Goal: Task Accomplishment & Management: Complete application form

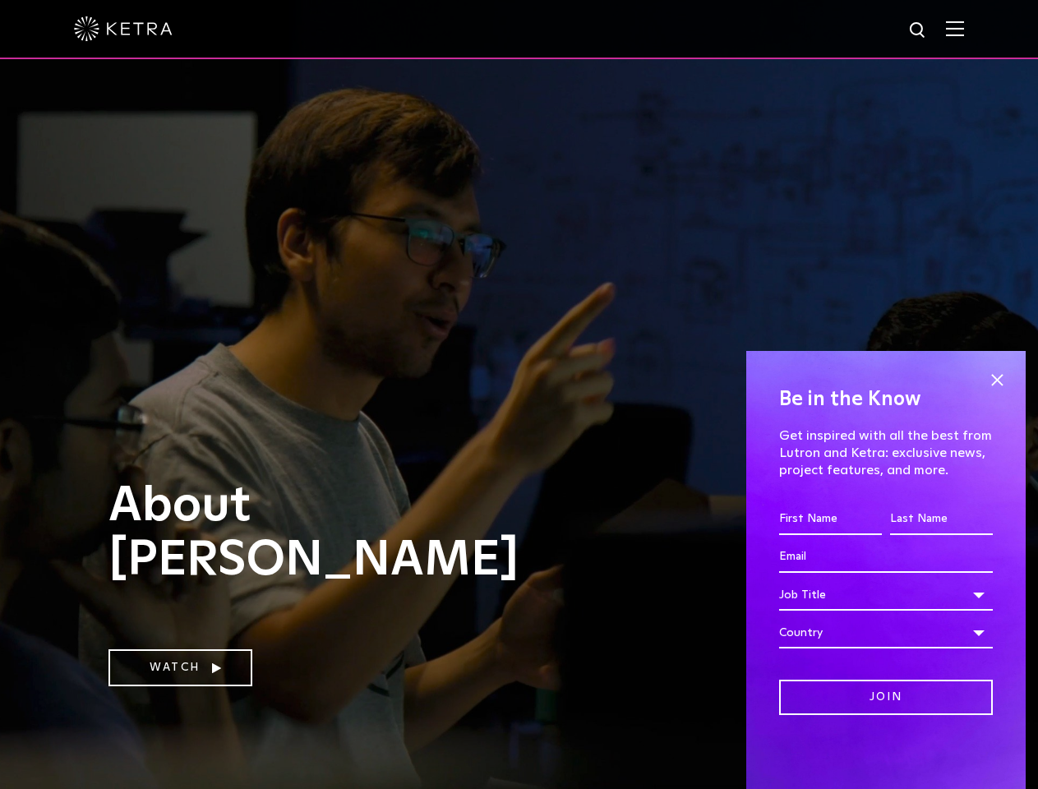
click at [519, 30] on div at bounding box center [519, 29] width 890 height 58
click at [964, 30] on img at bounding box center [955, 29] width 18 height 16
click at [886, 609] on div "Job Title" at bounding box center [886, 595] width 214 height 31
click at [886, 595] on div "Job Title" at bounding box center [886, 595] width 214 height 31
click at [886, 633] on div "Country" at bounding box center [886, 632] width 214 height 31
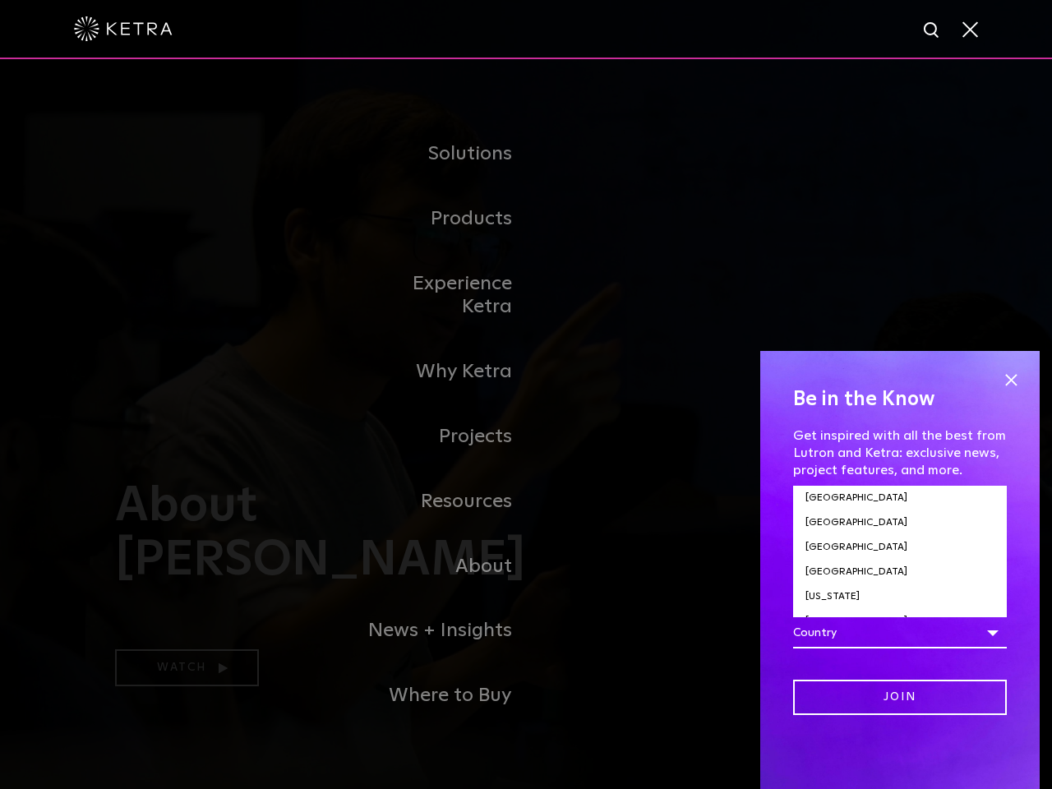
click at [886, 697] on input "Join" at bounding box center [900, 697] width 214 height 35
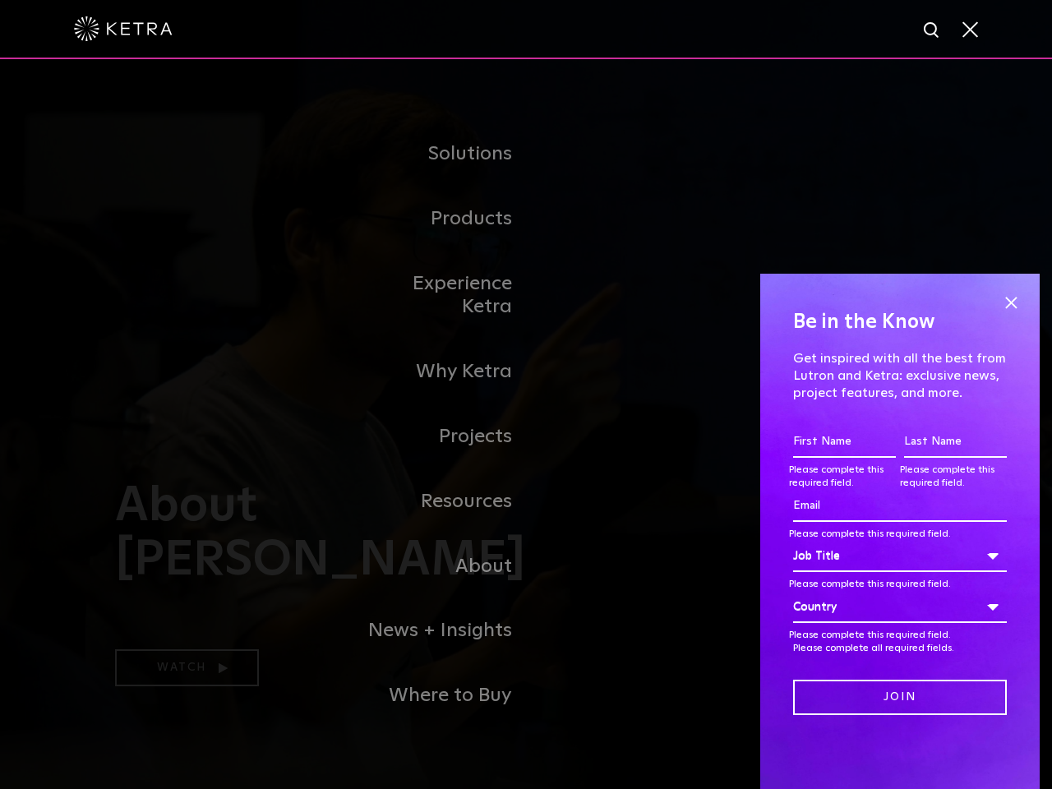
click at [997, 380] on p "Get inspired with all the best from Lutron and Ketra: exclusive news, project f…" at bounding box center [900, 376] width 214 height 51
